Goal: Task Accomplishment & Management: Use online tool/utility

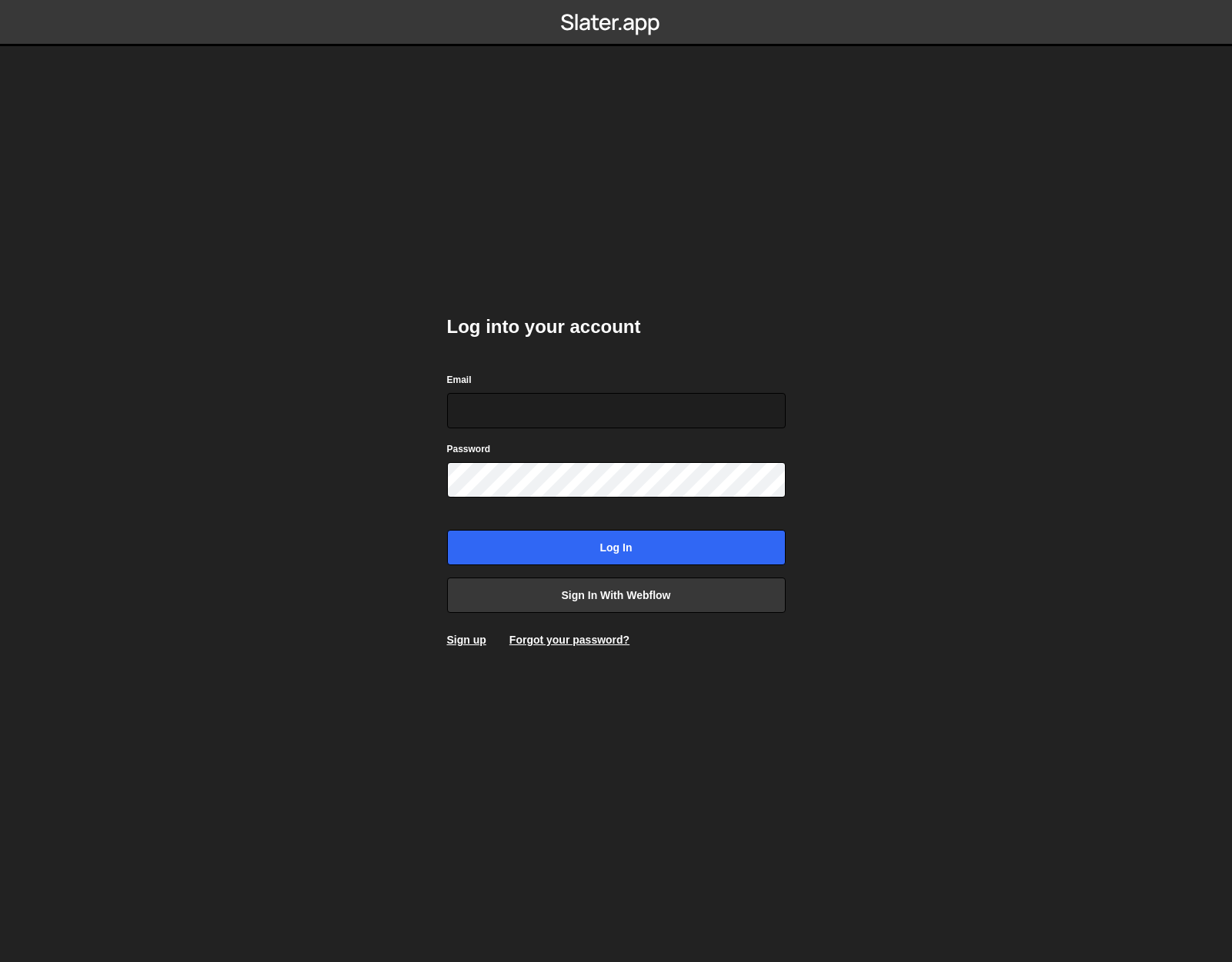
click at [331, 339] on body "Log into your account Email Password Log in Sign in with Webflow Sign up Forgot…" at bounding box center [616, 481] width 1232 height 962
click at [584, 607] on link "Sign in with Webflow" at bounding box center [616, 595] width 338 height 35
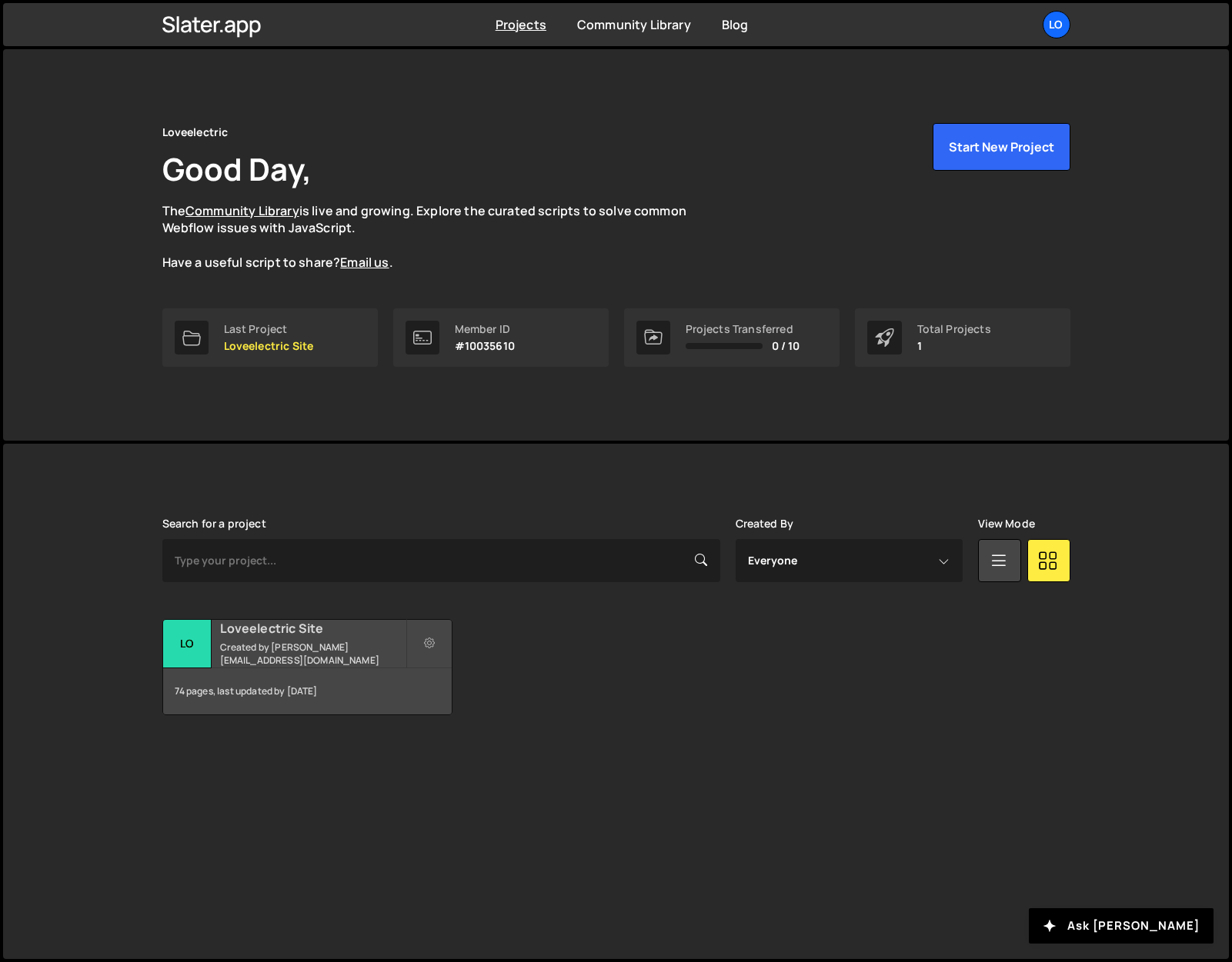
click at [283, 630] on h2 "Loveelectric Site" at bounding box center [312, 629] width 186 height 17
